Goal: Use online tool/utility: Utilize a website feature to perform a specific function

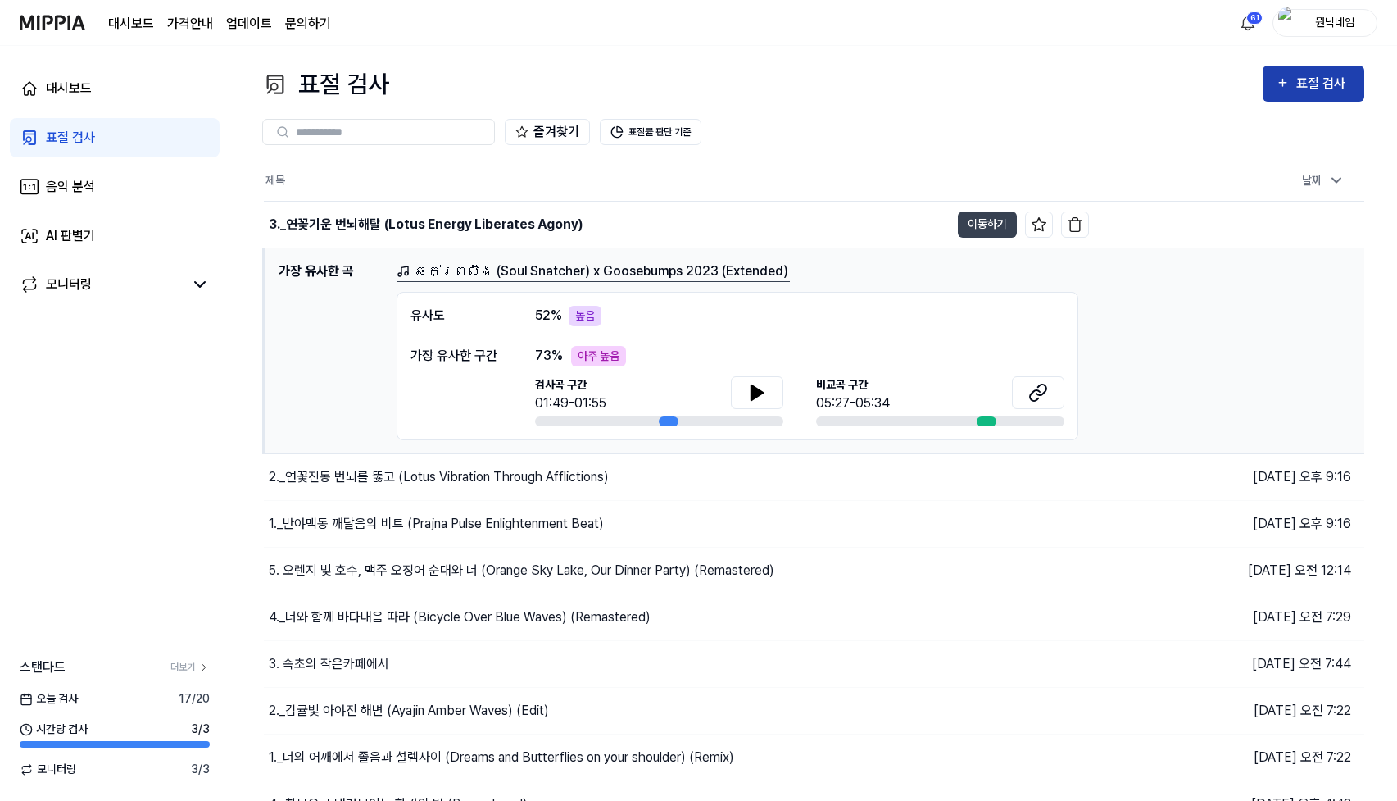
click at [1331, 75] on div "표절 검사" at bounding box center [1324, 83] width 55 height 21
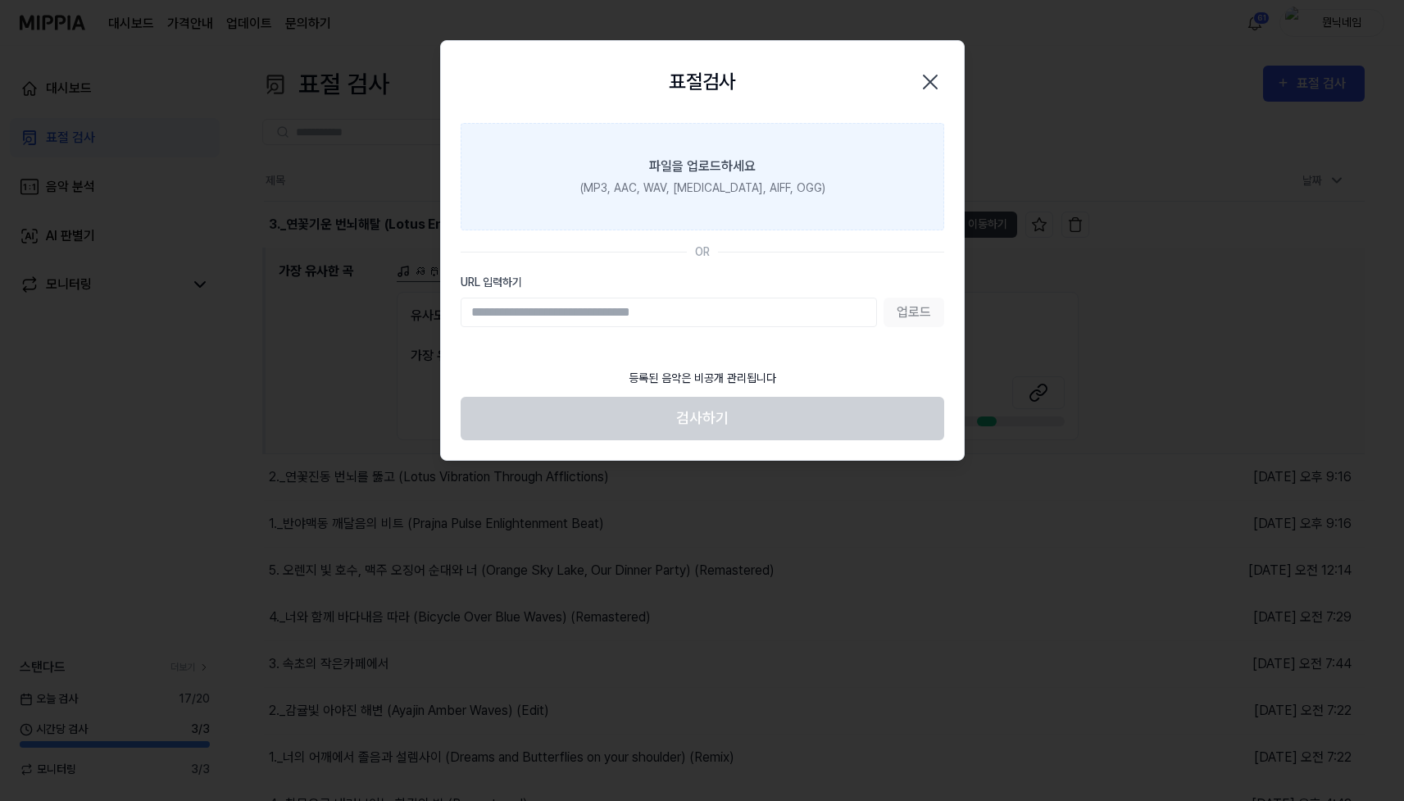
click at [667, 205] on label "파일을 업로드하세요 (MP3, AAC, WAV, [MEDICAL_DATA], AIFF, OGG)" at bounding box center [703, 176] width 484 height 107
click at [0, 0] on input "파일을 업로드하세요 (MP3, AAC, WAV, [MEDICAL_DATA], AIFF, OGG)" at bounding box center [0, 0] width 0 height 0
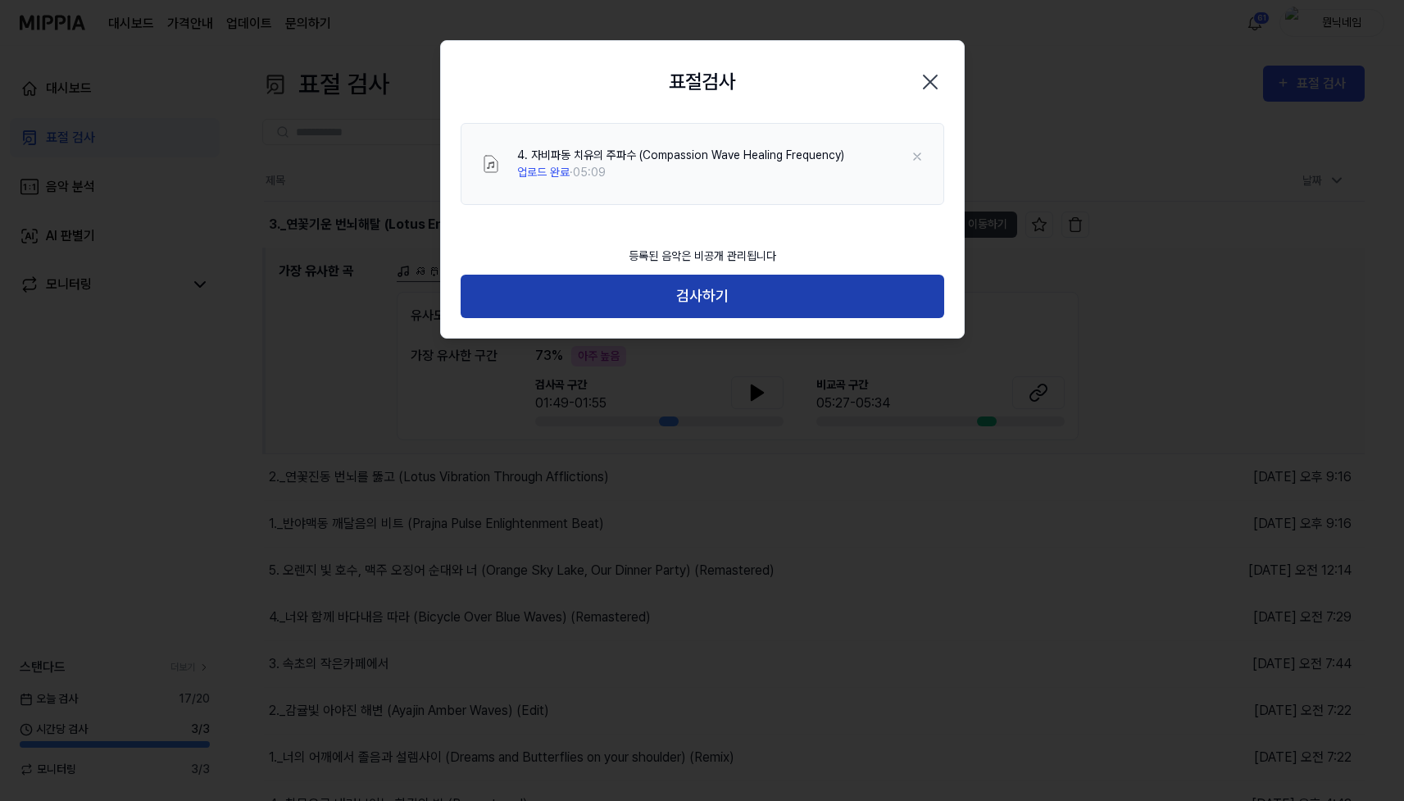
drag, startPoint x: 741, startPoint y: 305, endPoint x: 884, endPoint y: 285, distance: 144.8
click at [741, 305] on button "검사하기" at bounding box center [703, 296] width 484 height 43
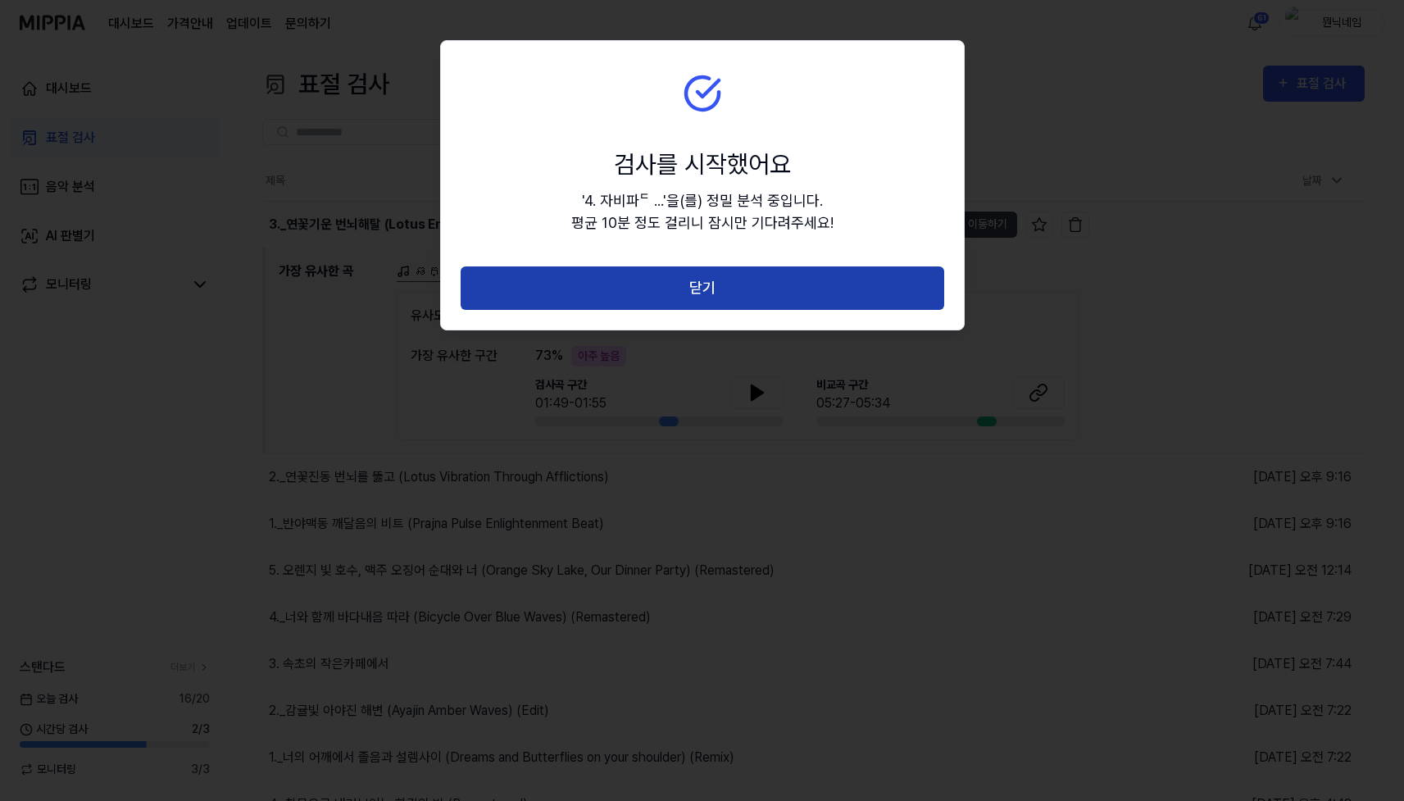
click at [723, 279] on button "닫기" at bounding box center [703, 287] width 484 height 43
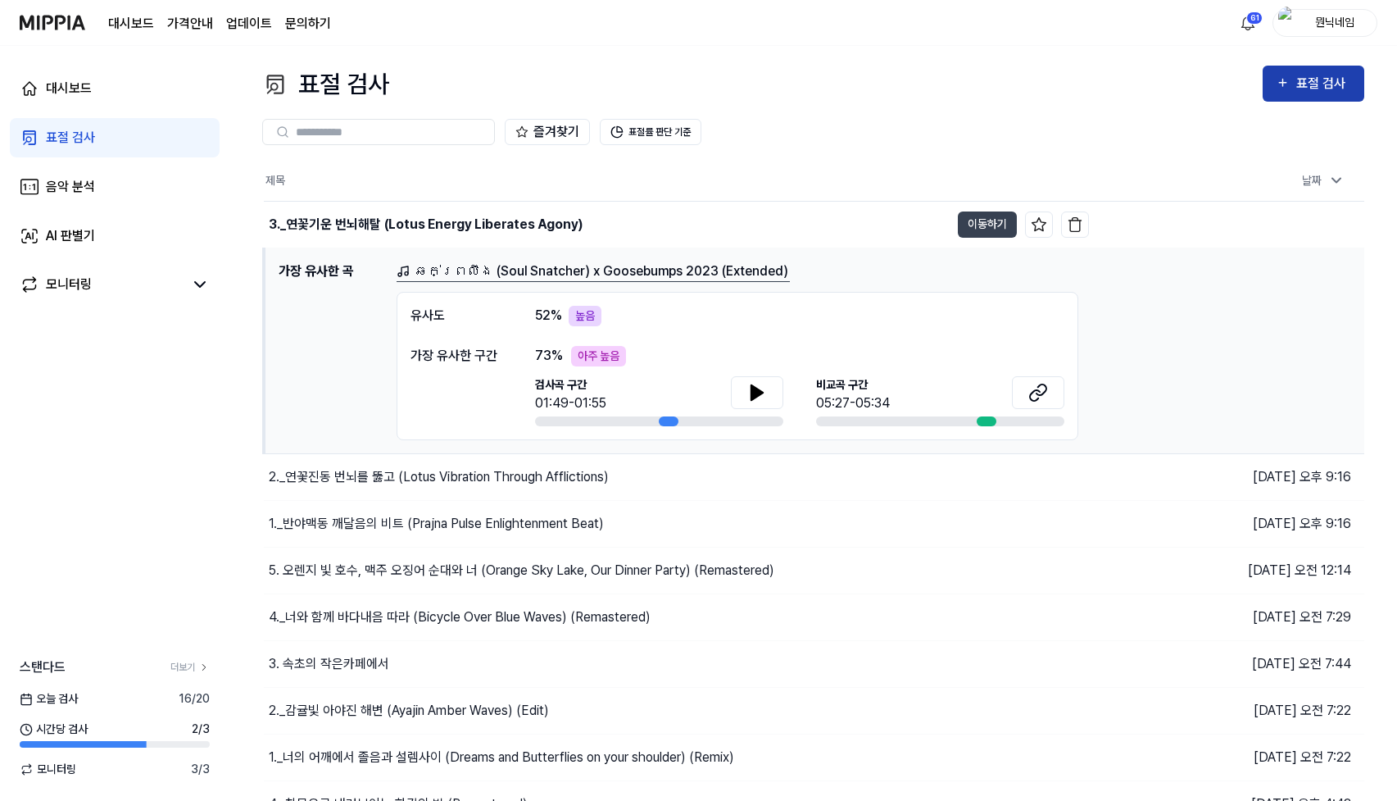
click at [1320, 84] on div "표절 검사" at bounding box center [1324, 83] width 55 height 21
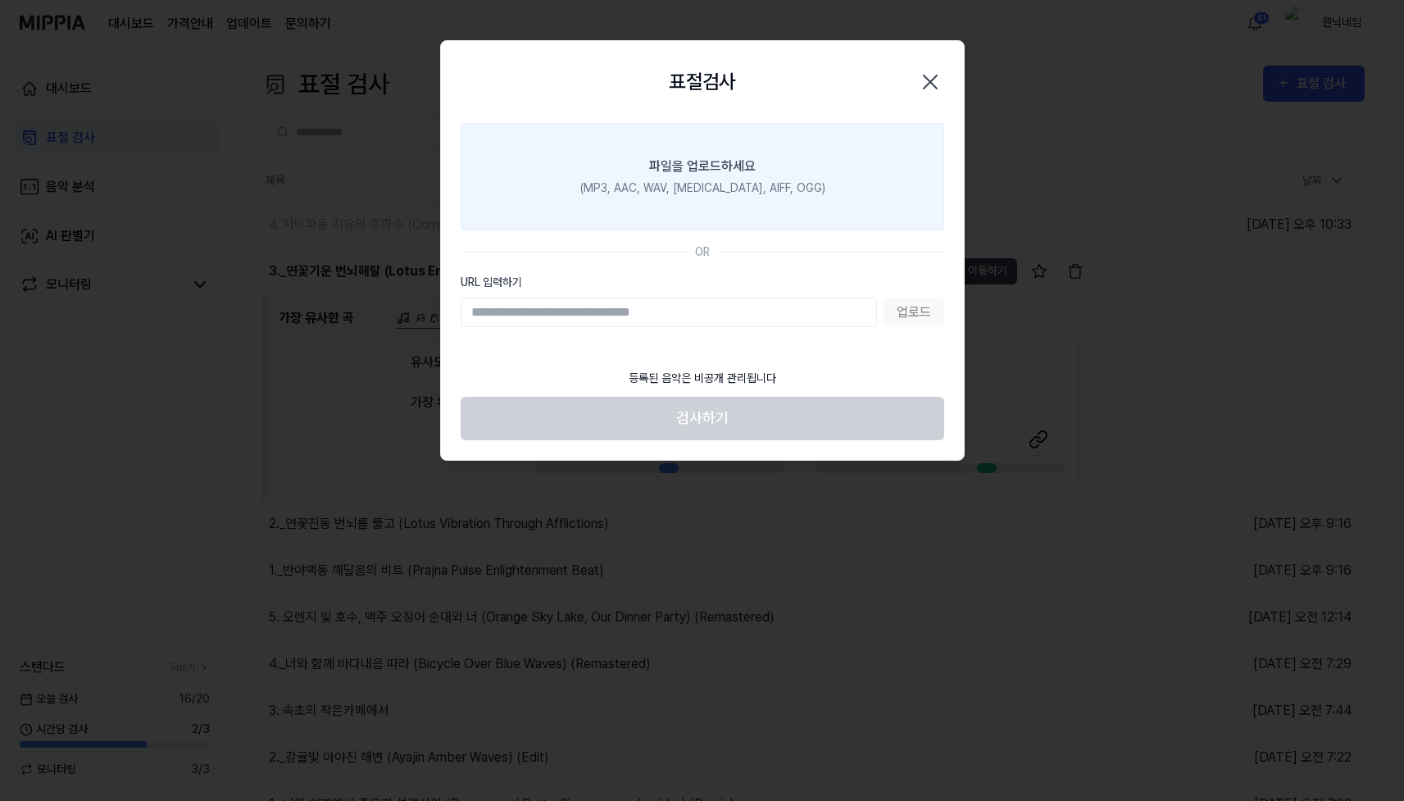
click at [716, 170] on div "파일을 업로드하세요" at bounding box center [702, 167] width 107 height 20
click at [0, 0] on input "파일을 업로드하세요 (MP3, AAC, WAV, [MEDICAL_DATA], AIFF, OGG)" at bounding box center [0, 0] width 0 height 0
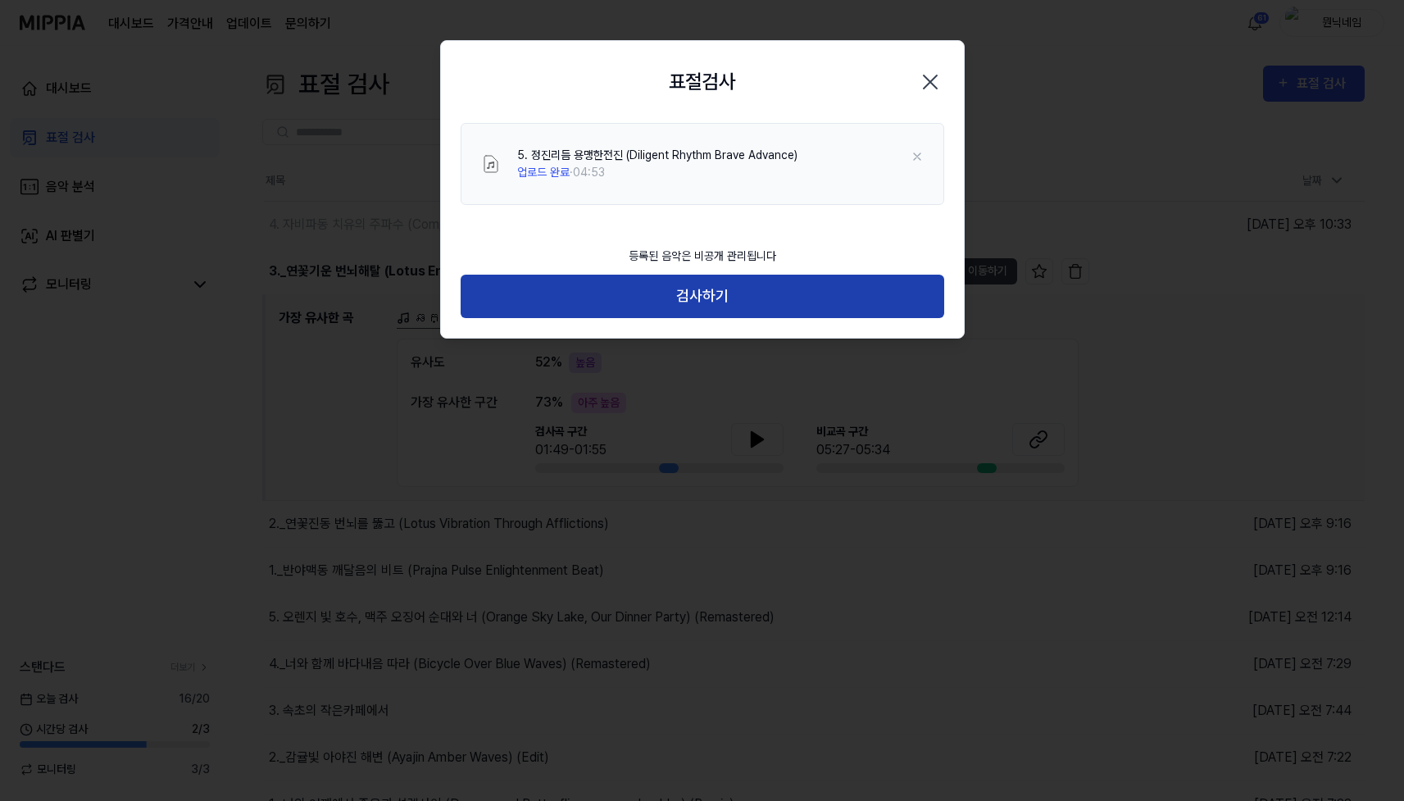
click at [730, 307] on button "검사하기" at bounding box center [703, 296] width 484 height 43
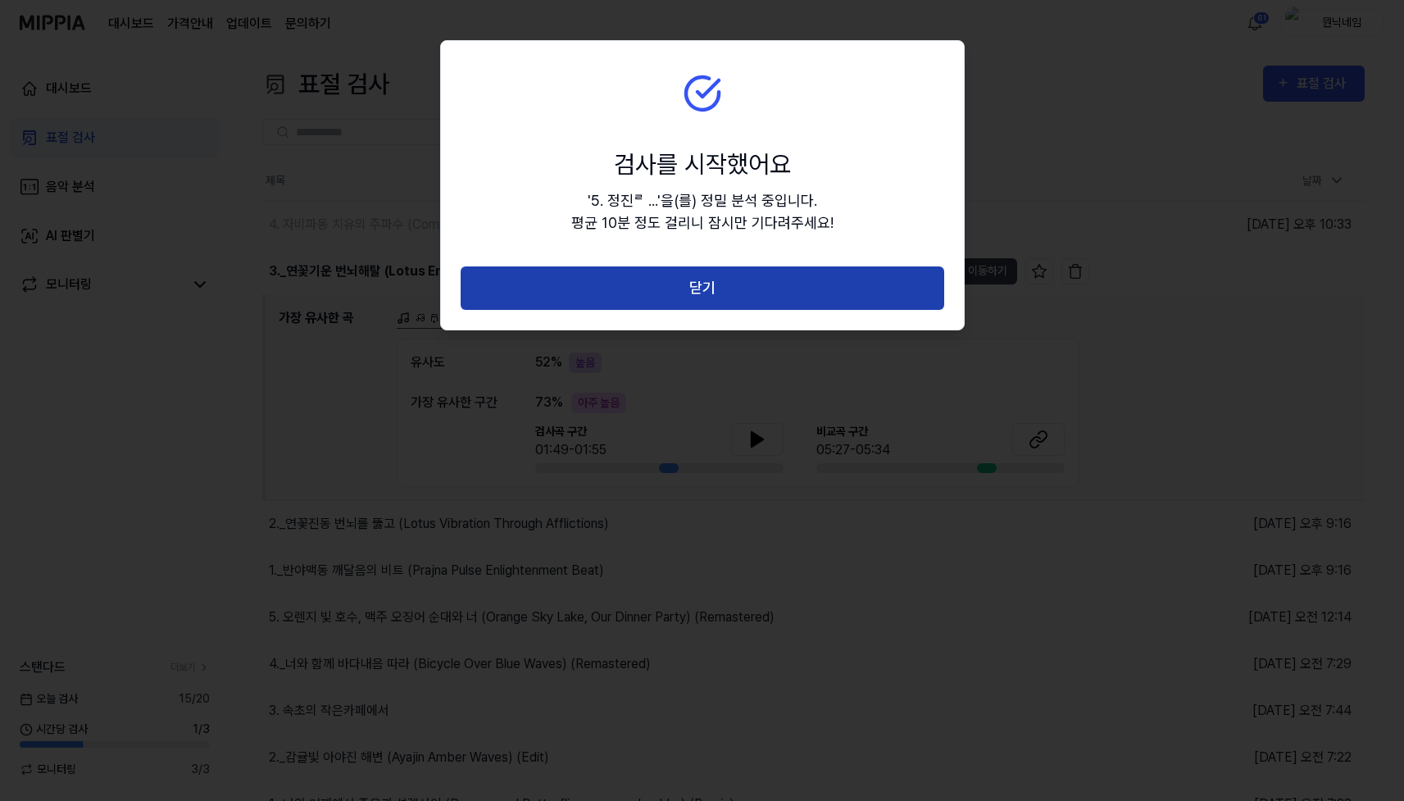
click at [730, 289] on button "닫기" at bounding box center [703, 287] width 484 height 43
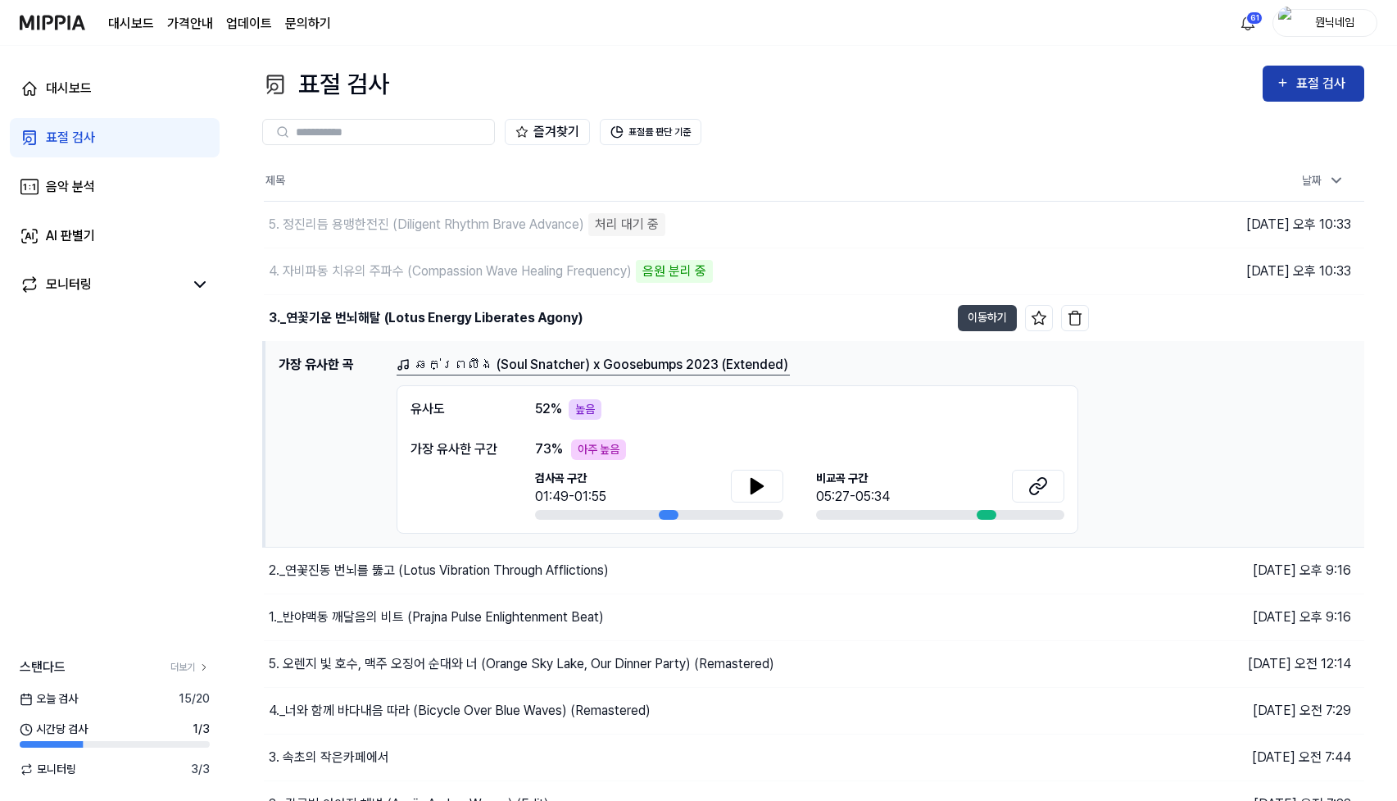
click at [1319, 73] on div "표절 검사" at bounding box center [1324, 83] width 55 height 21
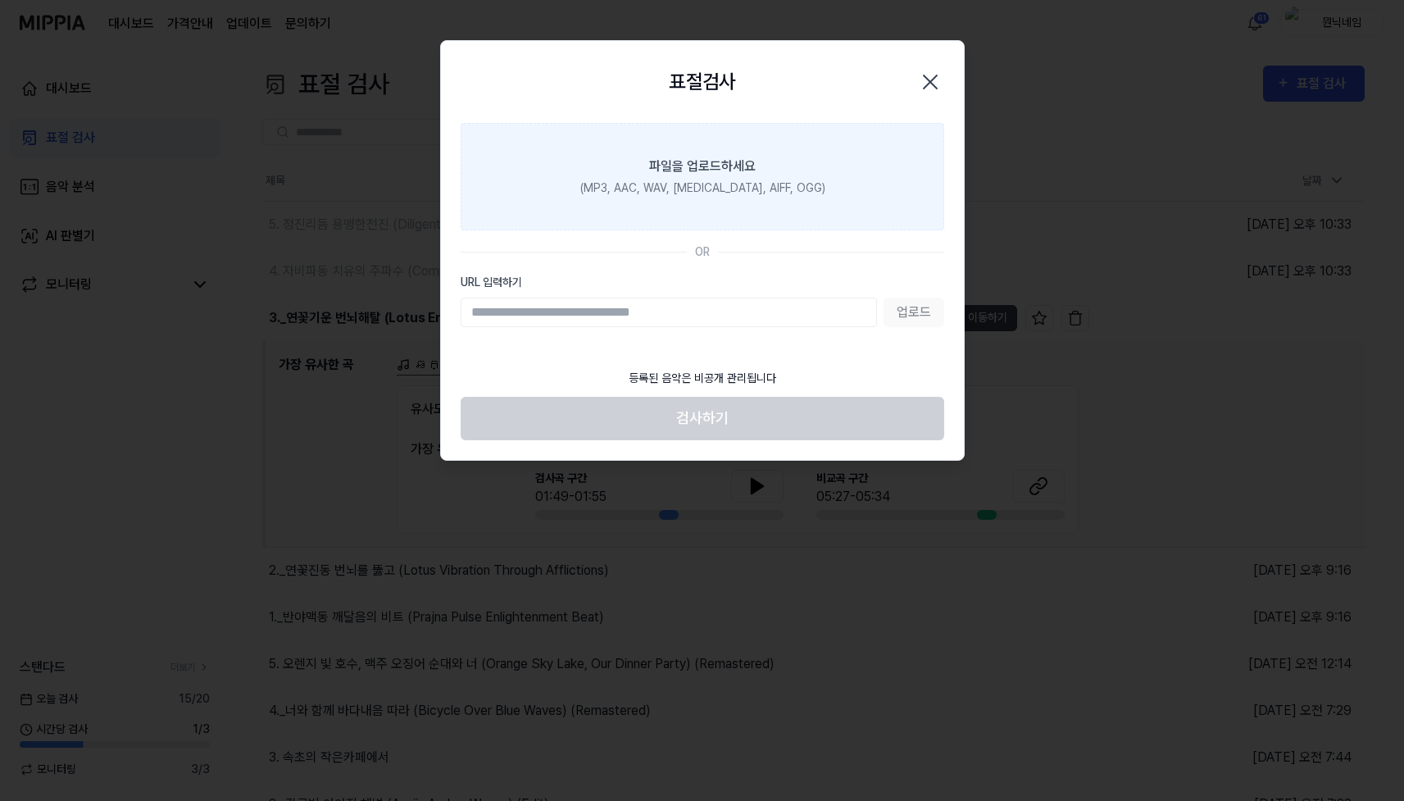
click at [734, 164] on div "파일을 업로드하세요" at bounding box center [702, 167] width 107 height 20
click at [0, 0] on input "파일을 업로드하세요 (MP3, AAC, WAV, [MEDICAL_DATA], AIFF, OGG)" at bounding box center [0, 0] width 0 height 0
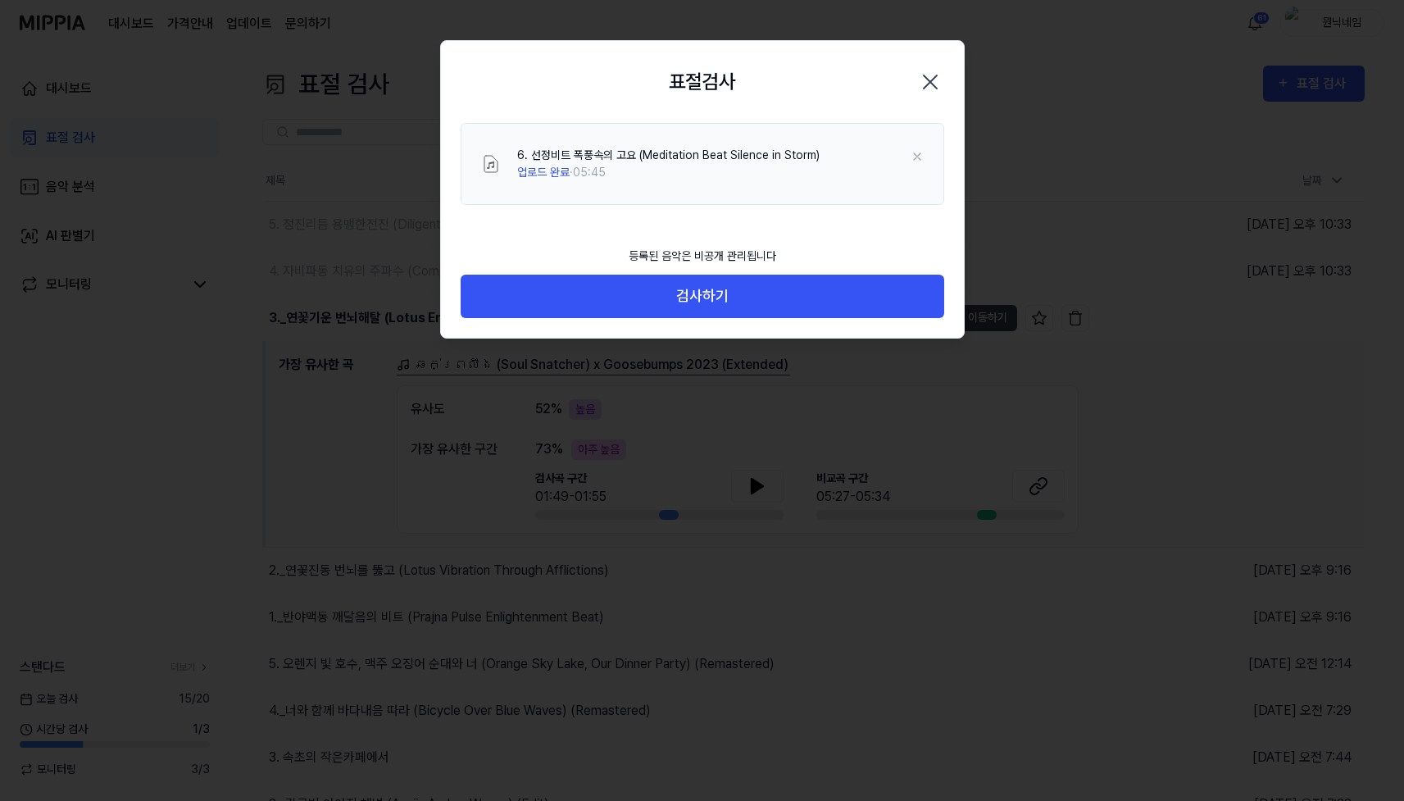
drag, startPoint x: 683, startPoint y: 247, endPoint x: 681, endPoint y: 265, distance: 18.1
click at [682, 247] on div "등록된 음악은 비공개 관리됩니다" at bounding box center [702, 256] width 167 height 37
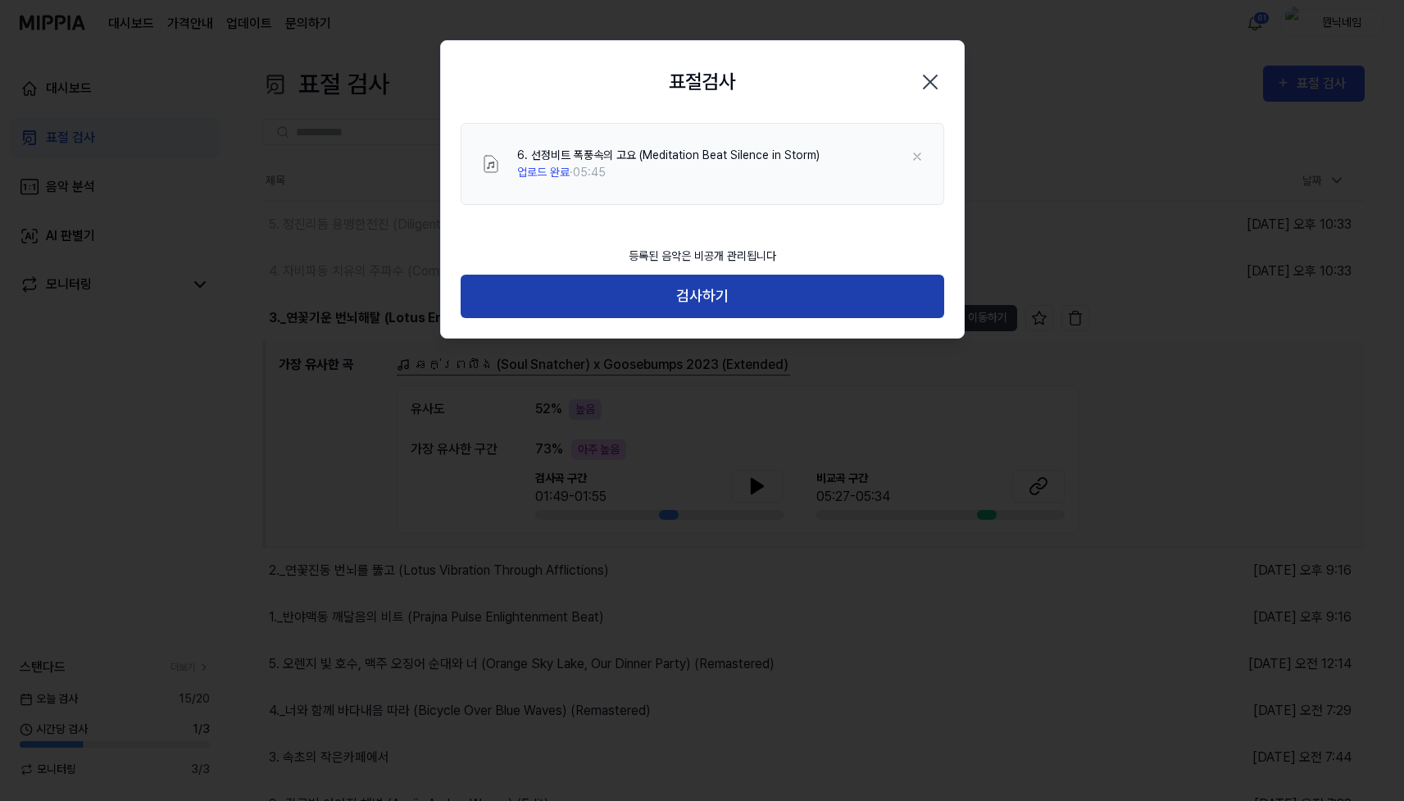
click at [673, 290] on button "검사하기" at bounding box center [703, 296] width 484 height 43
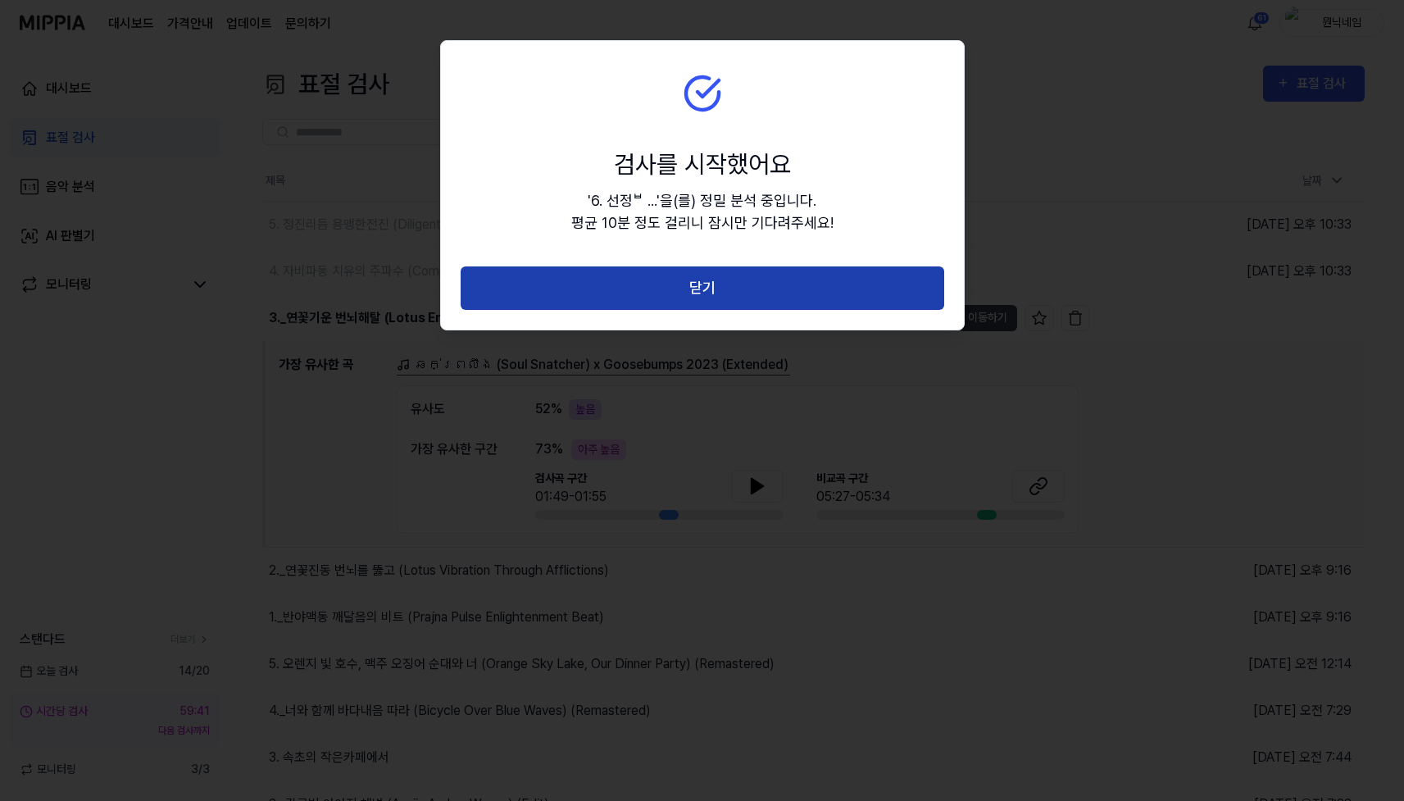
click at [741, 273] on button "닫기" at bounding box center [703, 287] width 484 height 43
